Goal: Transaction & Acquisition: Purchase product/service

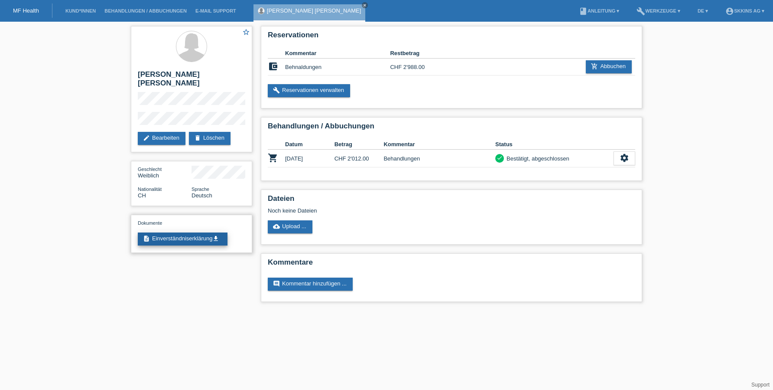
click at [196, 232] on link "description Einverständniserklärung get_app" at bounding box center [183, 238] width 90 height 13
click at [73, 14] on li "Kund*innen" at bounding box center [80, 11] width 39 height 22
click at [82, 10] on link "Kund*innen" at bounding box center [80, 10] width 39 height 5
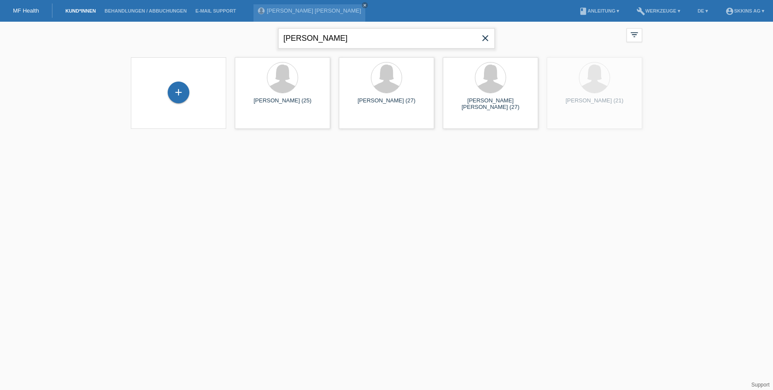
click at [344, 40] on input "melanie perr" at bounding box center [386, 38] width 217 height 20
type input "alves"
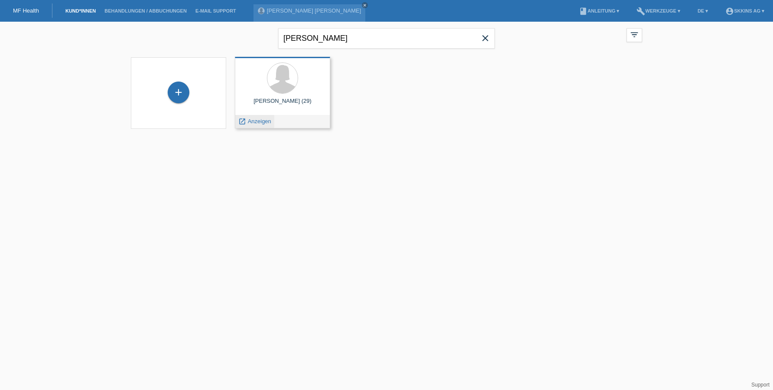
click at [254, 124] on span "Anzeigen" at bounding box center [259, 121] width 23 height 7
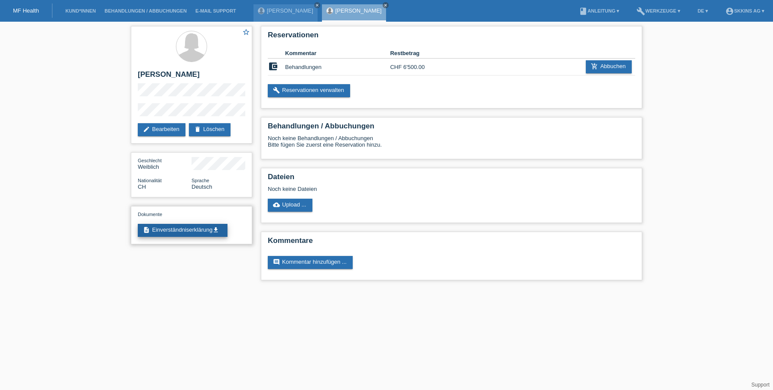
click at [194, 230] on link "description Einverständniserklärung get_app" at bounding box center [183, 230] width 90 height 13
click at [614, 64] on link "add_shopping_cart Abbuchen" at bounding box center [609, 66] width 46 height 13
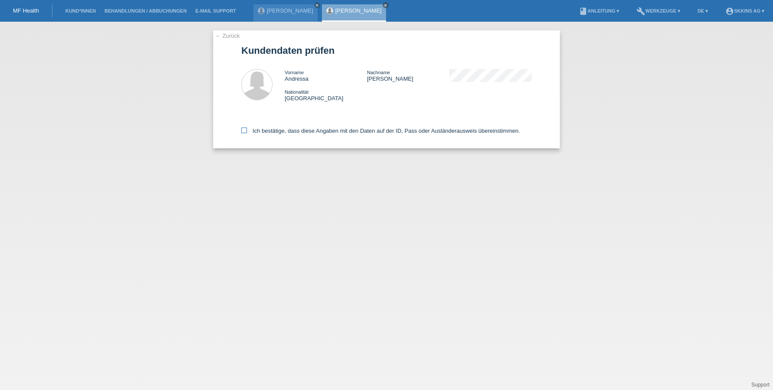
click at [244, 132] on icon at bounding box center [244, 130] width 6 height 6
click at [244, 132] on input "Ich bestätige, dass diese Angaben mit den Daten auf der ID, Pass oder Ausländer…" at bounding box center [244, 130] width 6 height 6
checkbox input "true"
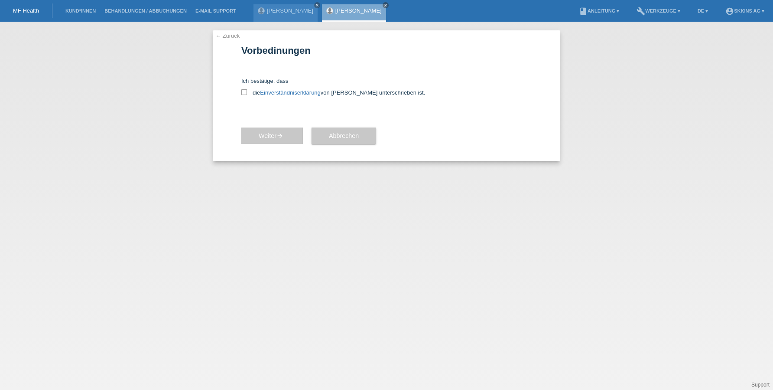
click at [266, 137] on span "Weiter arrow_forward" at bounding box center [272, 135] width 27 height 7
click at [245, 95] on icon at bounding box center [244, 92] width 6 height 6
click at [245, 95] on input "die Einverständniserklärung von der Kundin unterschrieben ist." at bounding box center [244, 92] width 6 height 6
checkbox input "true"
click at [264, 135] on span "Weiter arrow_forward" at bounding box center [272, 135] width 27 height 7
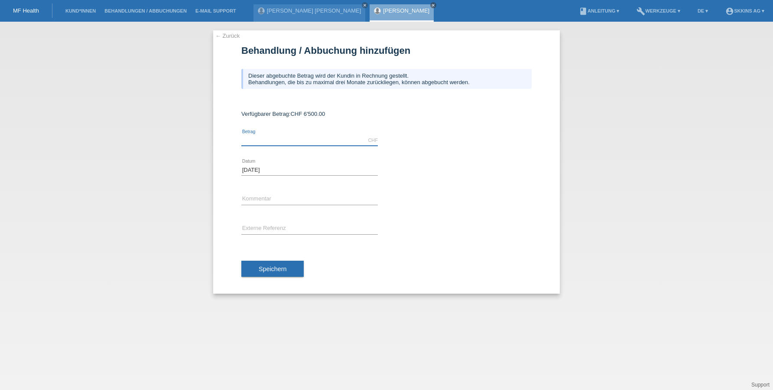
click at [271, 138] on input "text" at bounding box center [309, 140] width 137 height 11
type input "4675.00"
click at [258, 196] on input "text" at bounding box center [309, 199] width 137 height 11
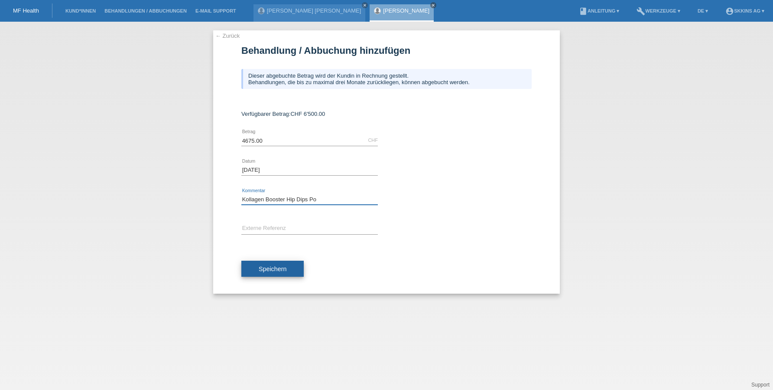
type input "Kollagen Booster Hip Dips Po"
click at [269, 264] on button "Speichern" at bounding box center [272, 269] width 62 height 16
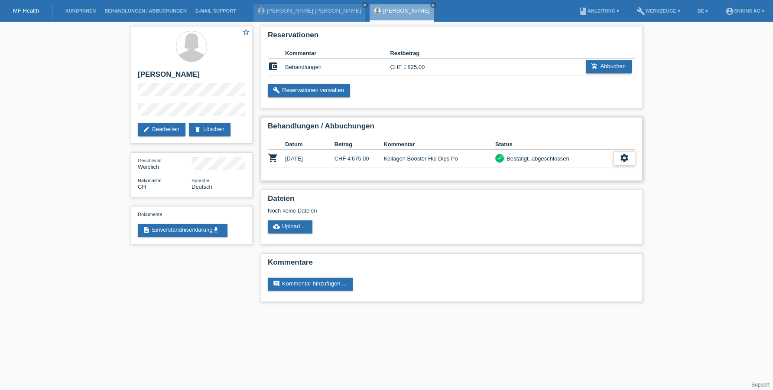
click at [628, 160] on icon "settings" at bounding box center [625, 158] width 10 height 10
click at [576, 198] on span "Patientenabrechnung herunterladen" at bounding box center [576, 198] width 92 height 10
